Goal: Information Seeking & Learning: Learn about a topic

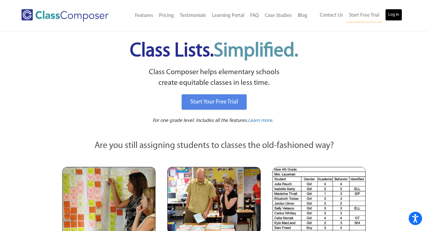
click at [392, 13] on link "Log In" at bounding box center [393, 15] width 17 height 12
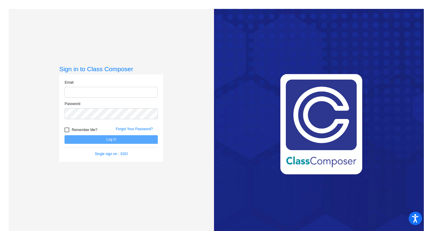
click at [93, 92] on input "email" at bounding box center [110, 92] width 93 height 11
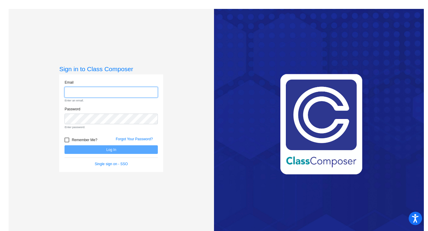
type input "natesa.mccraw@hesperiausd.org"
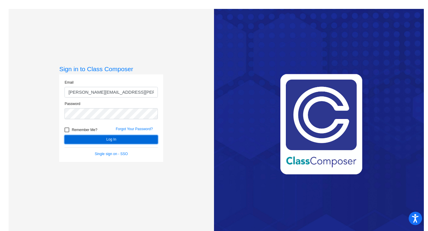
click at [119, 141] on button "Log In" at bounding box center [110, 139] width 93 height 9
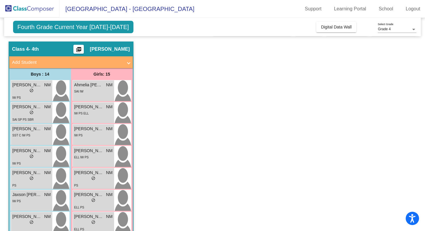
scroll to position [15, 0]
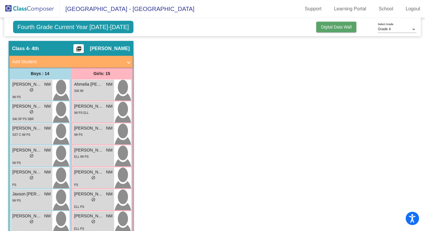
click at [333, 26] on span "Digital Data Wall" at bounding box center [336, 27] width 31 height 5
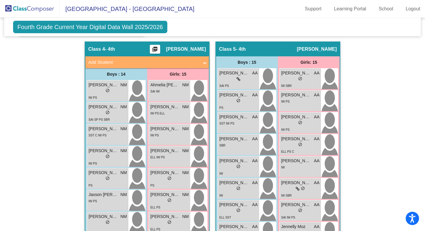
scroll to position [510, 0]
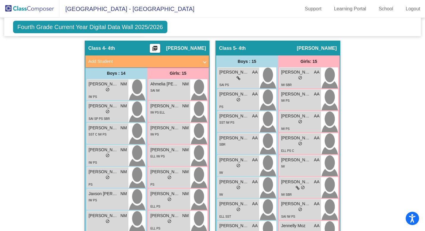
click at [179, 50] on div "Class 4 - 4th picture_as_pdf Natesa McCraw" at bounding box center [147, 48] width 124 height 14
click at [177, 44] on div "Class 4 - 4th picture_as_pdf Natesa McCraw" at bounding box center [147, 48] width 124 height 14
click at [102, 46] on span "Class 4" at bounding box center [96, 48] width 17 height 6
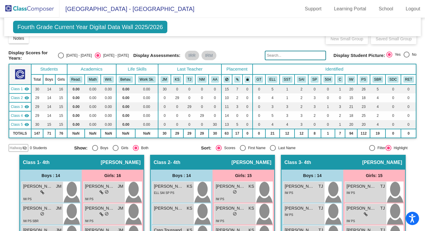
scroll to position [0, 0]
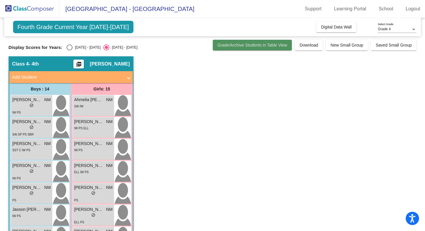
click at [264, 46] on span "Grade/Archive Students in Table View" at bounding box center [252, 45] width 70 height 5
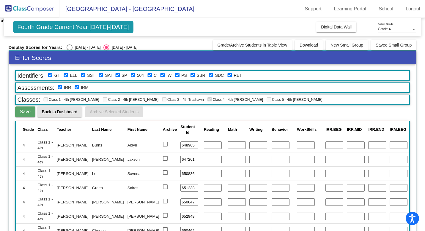
click at [47, 114] on span "Back to Dashboard" at bounding box center [59, 112] width 35 height 5
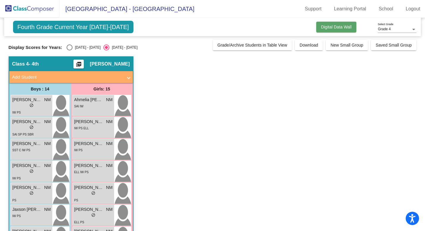
click at [329, 27] on span "Digital Data Wall" at bounding box center [336, 27] width 31 height 5
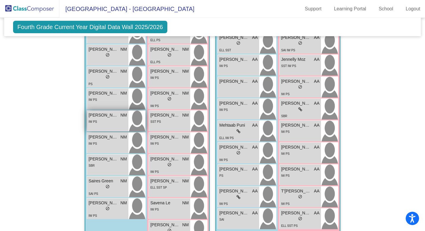
scroll to position [695, 0]
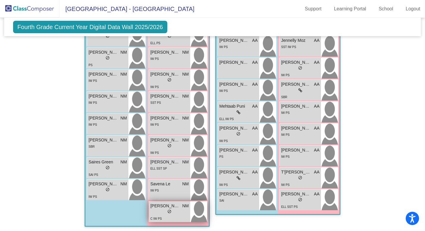
click at [154, 212] on div "lock do_not_disturb_alt" at bounding box center [169, 212] width 38 height 6
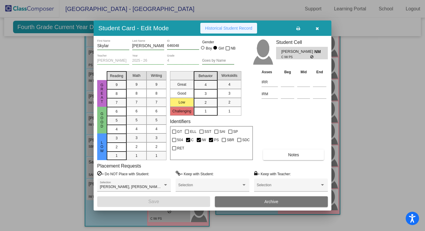
click at [216, 28] on span "Historical Student Record" at bounding box center [228, 28] width 47 height 5
click at [318, 29] on icon "button" at bounding box center [317, 28] width 3 height 4
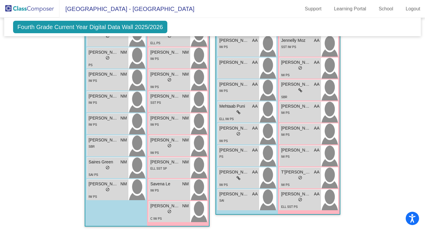
click at [99, 28] on span "Fourth Grade Current Year Digital Data Wall 2025/2026" at bounding box center [90, 27] width 154 height 12
